Goal: Find contact information: Obtain details needed to contact an individual or organization

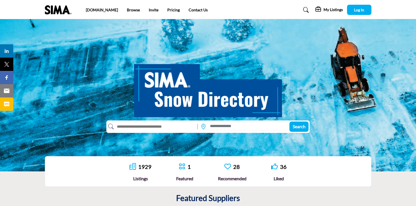
click at [152, 128] on input "text" at bounding box center [154, 126] width 81 height 9
type input "********"
click at [298, 126] on button "Search" at bounding box center [298, 126] width 19 height 10
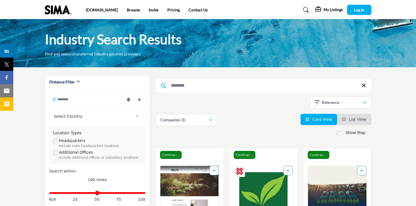
click at [135, 115] on link "Select Country" at bounding box center [95, 116] width 89 height 7
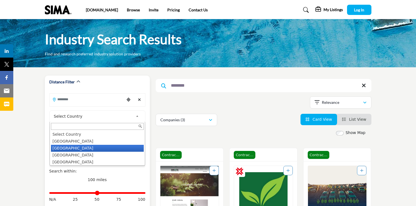
click at [98, 149] on li "Canada" at bounding box center [97, 148] width 93 height 7
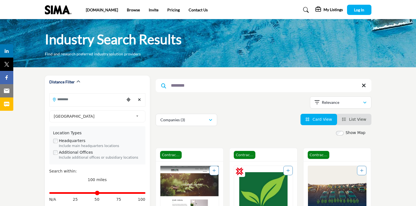
click at [205, 121] on div "Companies (3)" at bounding box center [184, 119] width 48 height 7
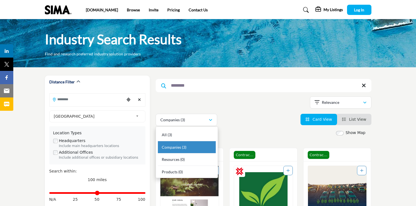
click at [185, 145] on b "(3)" at bounding box center [184, 147] width 4 height 5
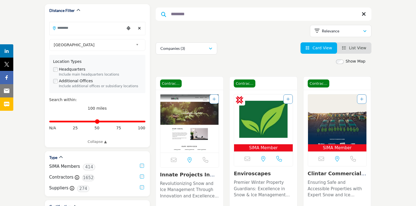
scroll to position [71, 0]
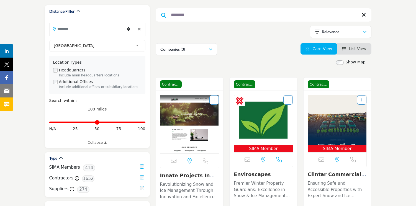
click at [264, 119] on img "Open Listing in new tab" at bounding box center [263, 120] width 59 height 50
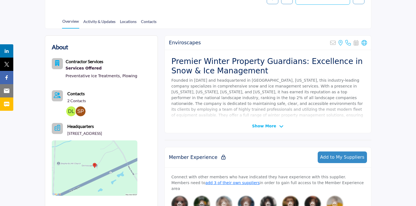
scroll to position [142, 0]
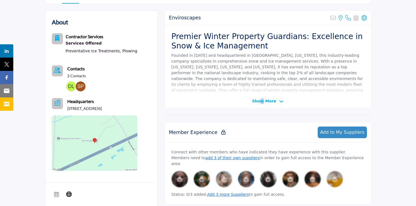
click at [262, 102] on span "Show More" at bounding box center [264, 101] width 24 height 6
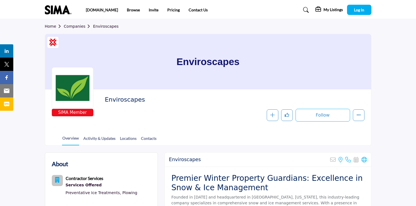
scroll to position [0, 0]
click at [167, 10] on link "Pricing" at bounding box center [173, 9] width 12 height 5
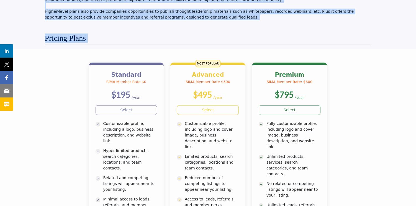
scroll to position [36, 0]
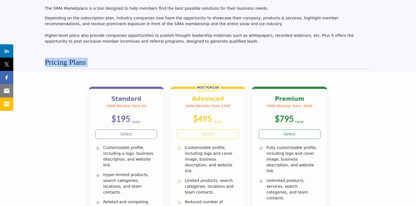
drag, startPoint x: 394, startPoint y: 117, endPoint x: 31, endPoint y: 51, distance: 369.6
copy section "Pricing Plans Standard SIMA Member Rate $0 $195 /year Select Customizable profi…"
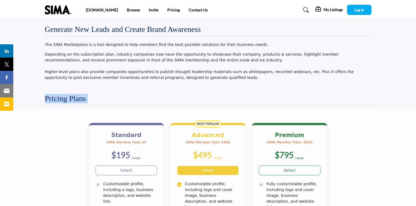
scroll to position [0, 0]
click at [188, 10] on link "Contact Us" at bounding box center [197, 9] width 19 height 5
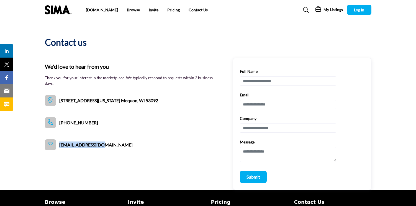
drag, startPoint x: 110, startPoint y: 146, endPoint x: 72, endPoint y: 147, distance: 38.2
click at [60, 146] on div "We'd love to hear from you Thank you for your interest in the marketplace. We t…" at bounding box center [208, 124] width 326 height 132
copy span "directory@sima.org"
